Goal: Information Seeking & Learning: Learn about a topic

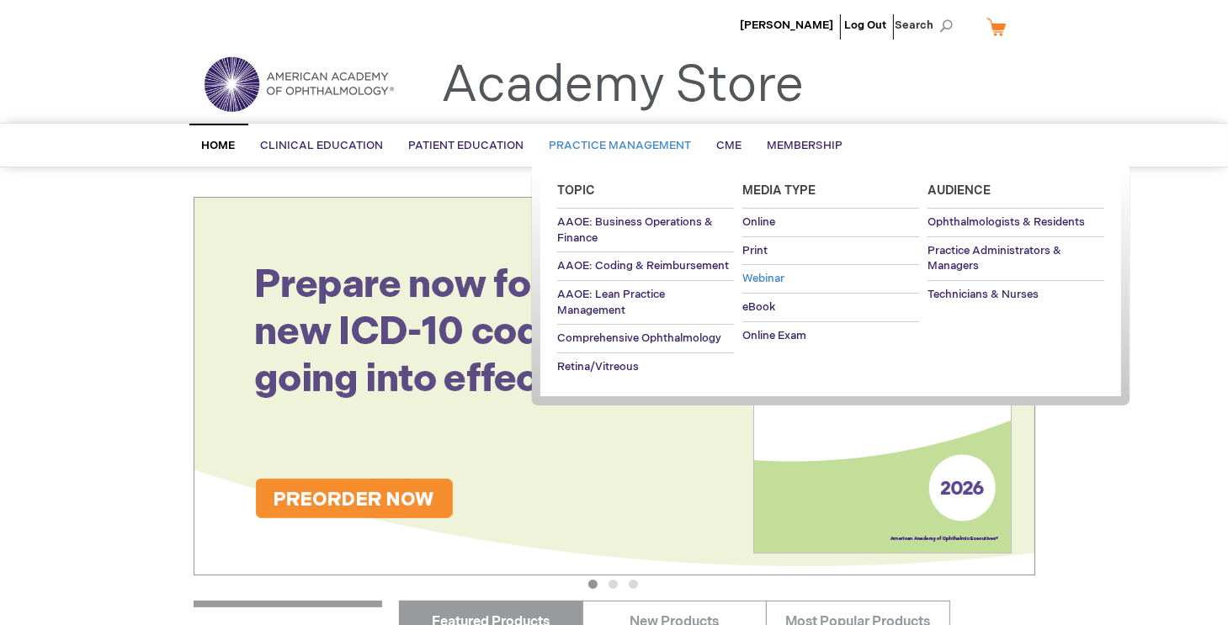
click at [755, 276] on span "Webinar" at bounding box center [763, 278] width 42 height 13
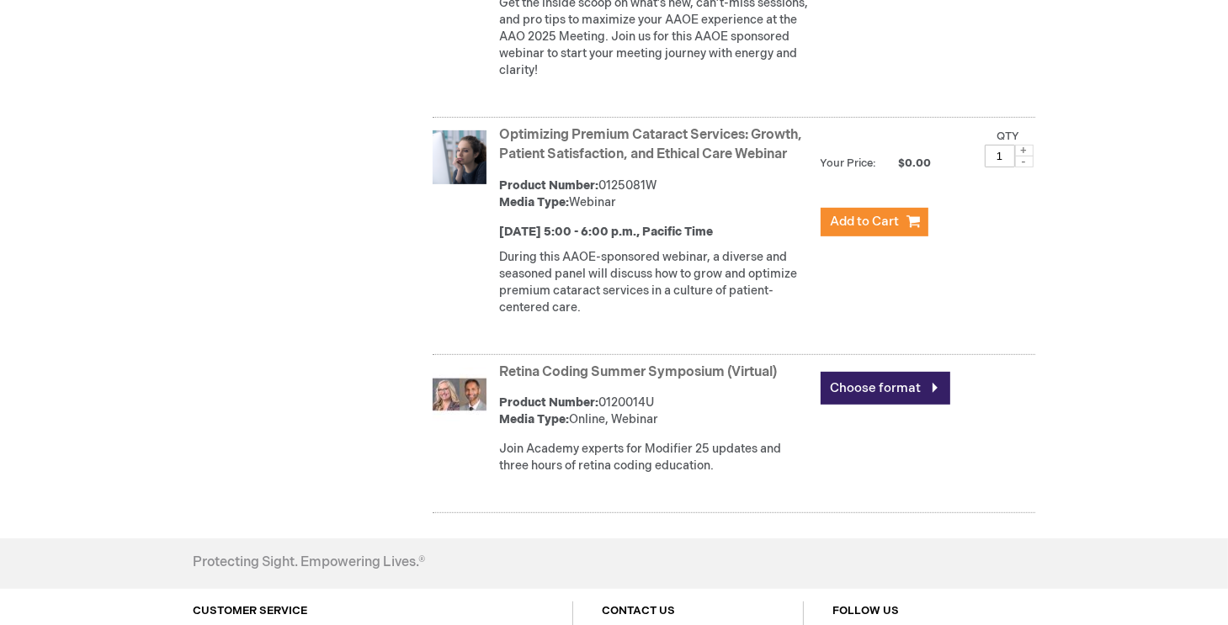
scroll to position [673, 0]
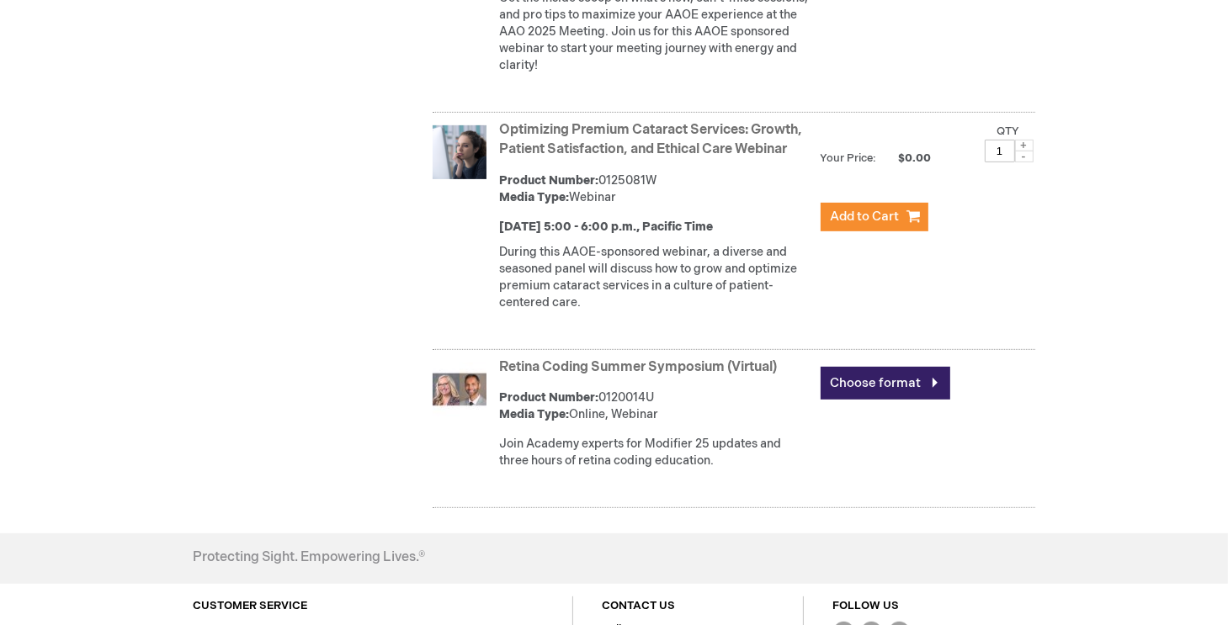
click at [699, 157] on link "Optimizing Premium Cataract Services: Growth, Patient Satisfaction, and Ethical…" at bounding box center [651, 139] width 303 height 35
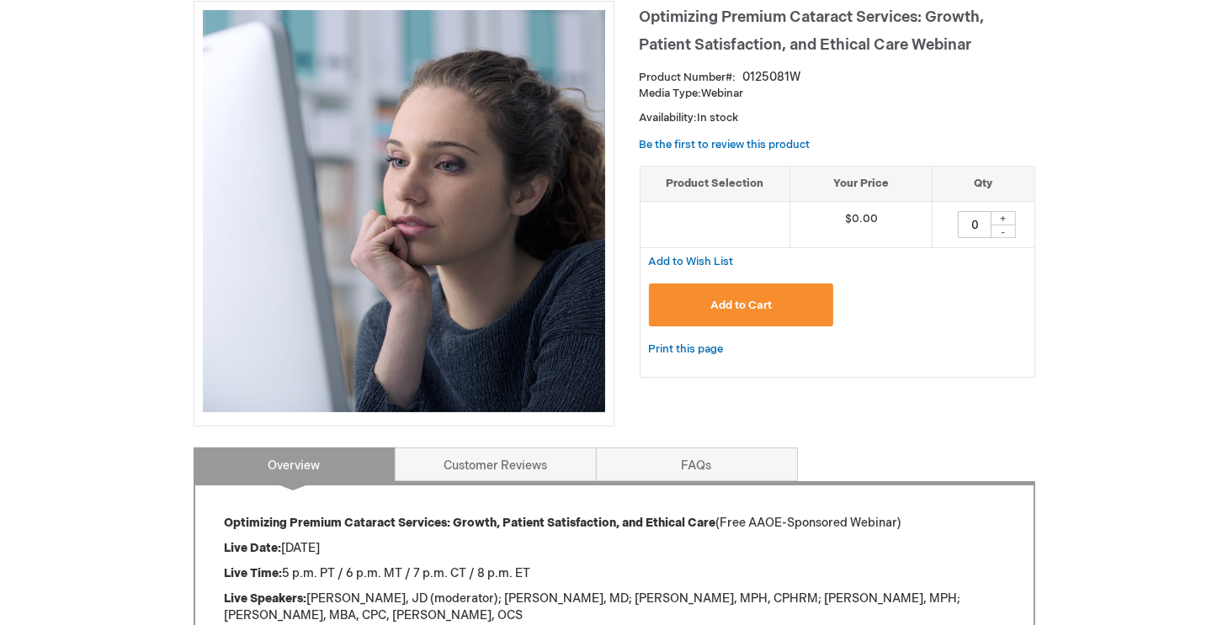
scroll to position [252, 0]
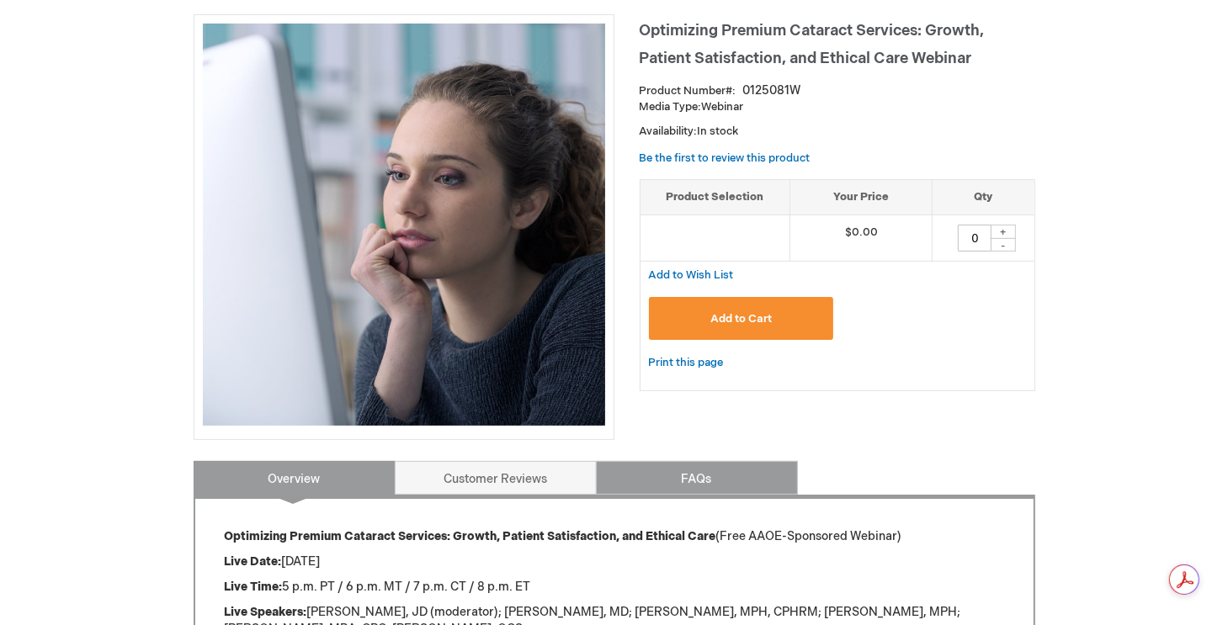
click at [717, 474] on link "FAQs" at bounding box center [697, 478] width 202 height 34
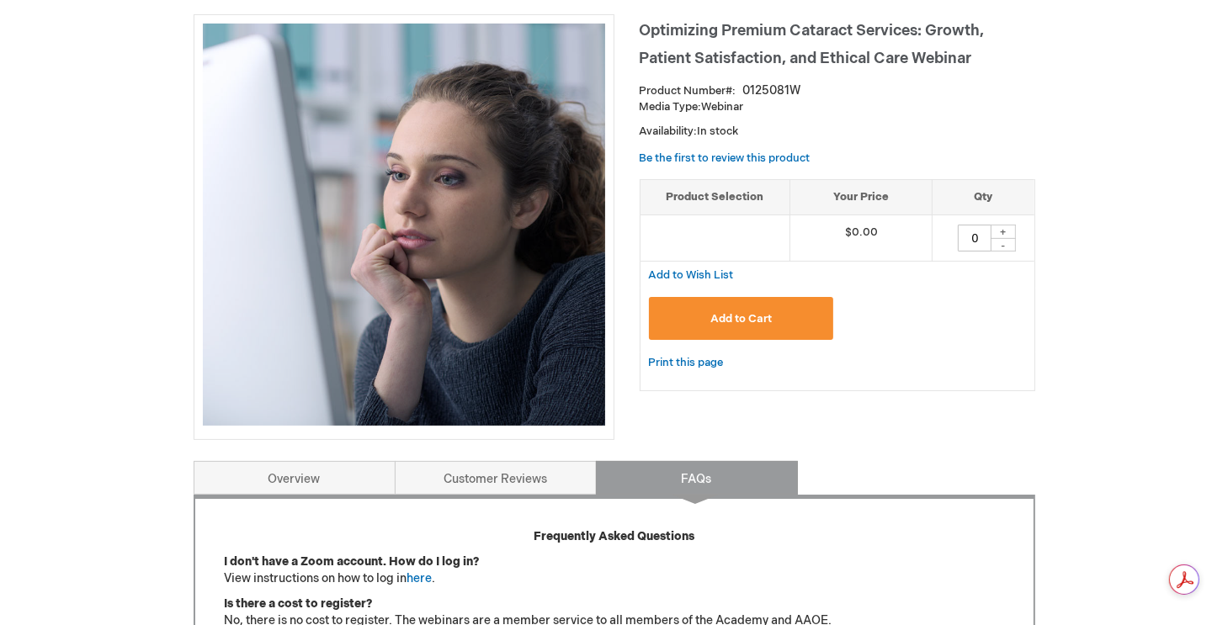
scroll to position [712, 0]
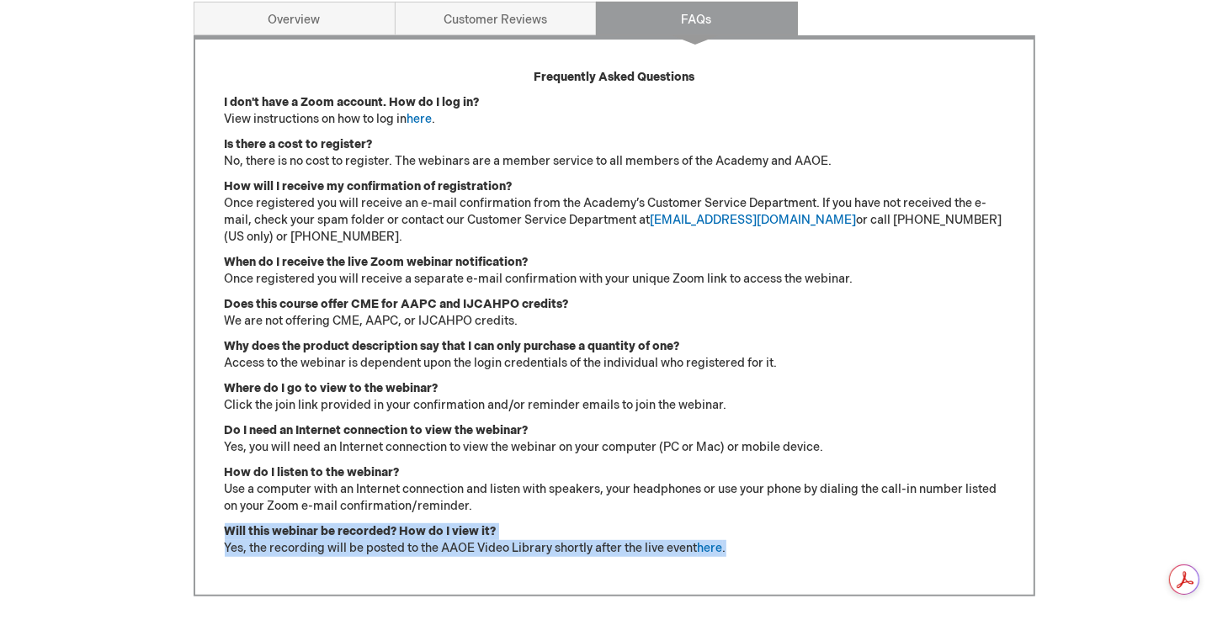
drag, startPoint x: 226, startPoint y: 526, endPoint x: 770, endPoint y: 553, distance: 545.2
click at [770, 553] on p "Will this webinar be recorded? How do I view it? Yes, the recording will be pos…" at bounding box center [614, 541] width 779 height 34
copy p "Will this webinar be recorded? How do I view it? Yes, the recording will be pos…"
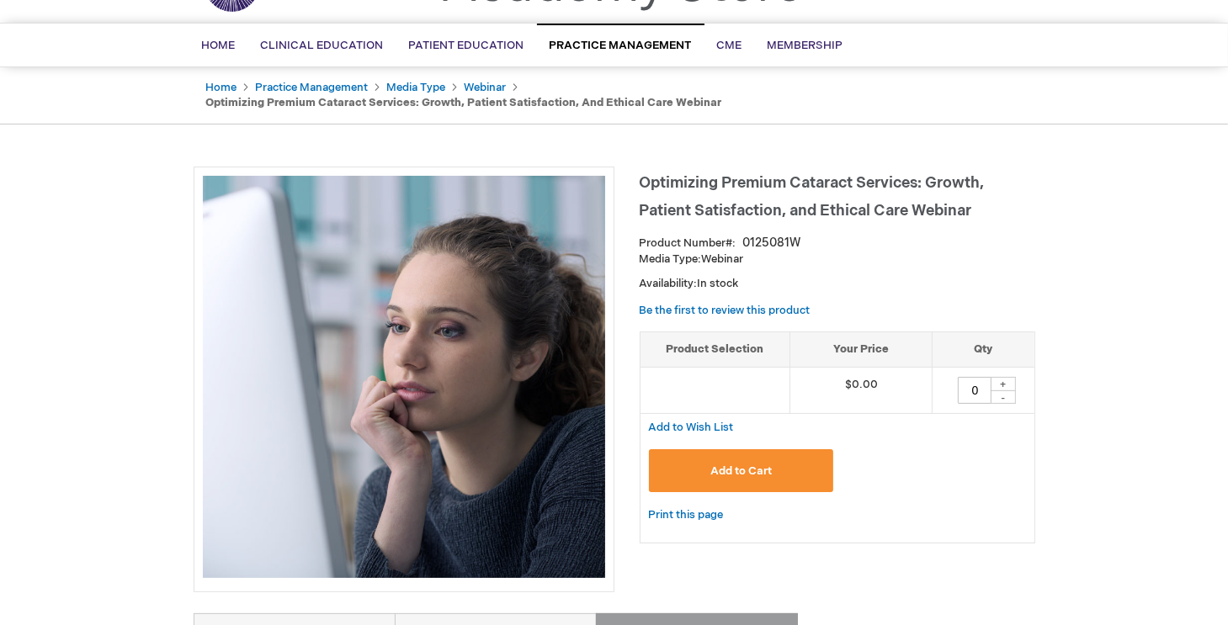
scroll to position [0, 0]
